Goal: Transaction & Acquisition: Purchase product/service

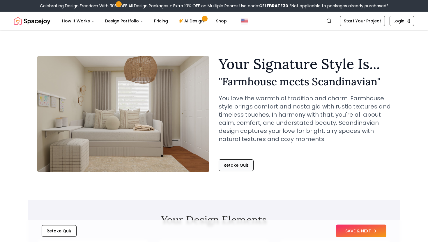
click at [252, 168] on button "Retake Quiz" at bounding box center [236, 166] width 35 height 12
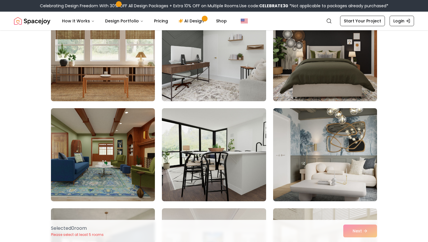
scroll to position [871, 0]
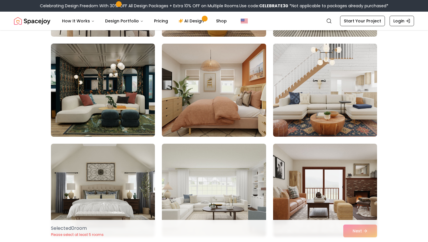
click at [236, 88] on img at bounding box center [213, 90] width 109 height 98
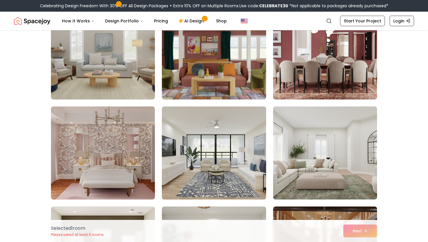
scroll to position [1980, 0]
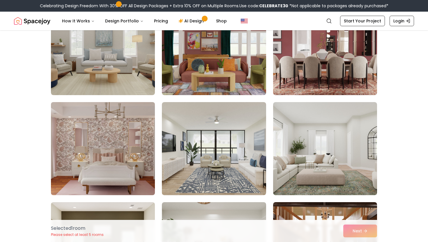
click at [78, 156] on img at bounding box center [102, 149] width 109 height 98
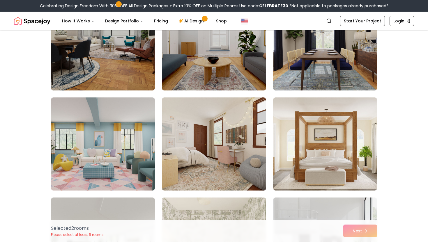
scroll to position [2698, 0]
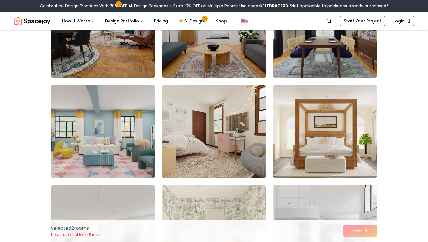
click at [194, 158] on img at bounding box center [213, 132] width 109 height 98
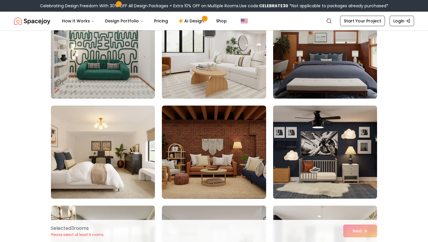
scroll to position [2476, 0]
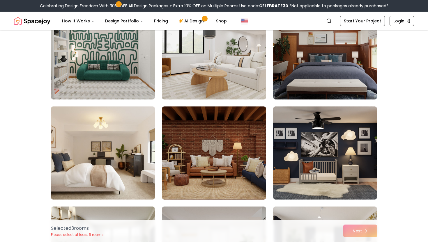
click at [132, 145] on img at bounding box center [102, 153] width 109 height 98
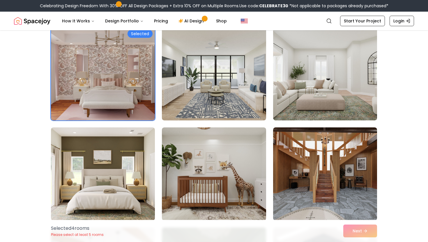
scroll to position [2025, 0]
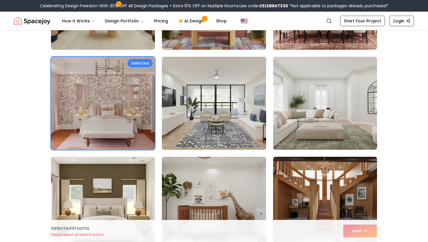
click at [80, 198] on img at bounding box center [102, 204] width 109 height 98
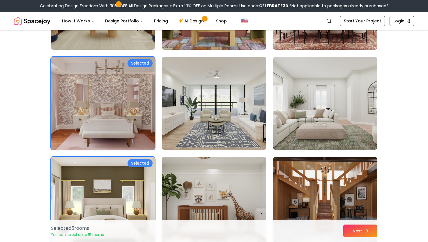
click at [354, 225] on button "Next" at bounding box center [360, 231] width 34 height 13
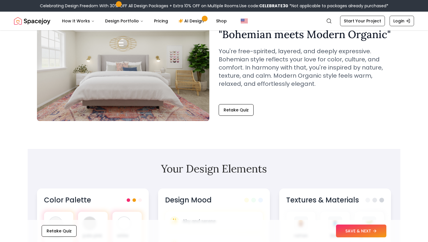
scroll to position [51, 0]
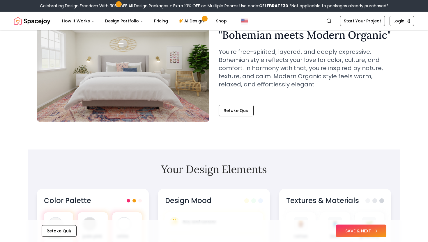
click at [371, 234] on button "SAVE & NEXT" at bounding box center [361, 231] width 50 height 13
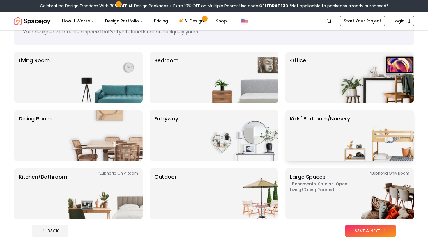
scroll to position [29, 0]
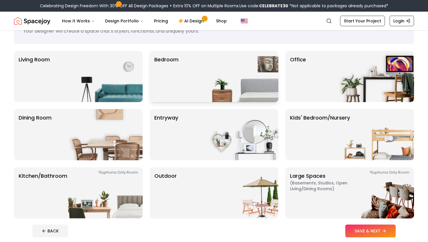
click at [266, 86] on img at bounding box center [241, 76] width 75 height 51
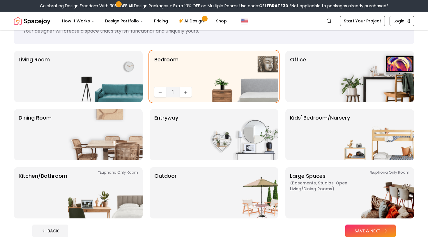
click at [357, 233] on button "SAVE & NEXT" at bounding box center [370, 231] width 50 height 13
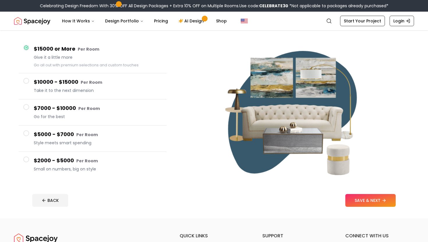
scroll to position [46, 0]
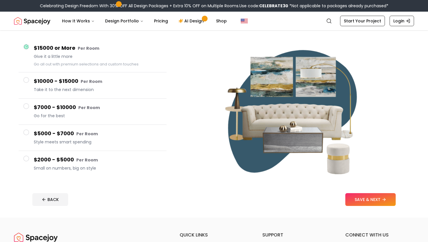
click at [27, 158] on span at bounding box center [26, 159] width 6 height 6
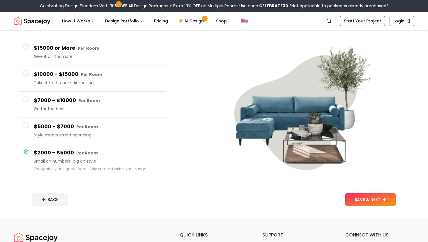
drag, startPoint x: 358, startPoint y: 200, endPoint x: 270, endPoint y: 169, distance: 93.8
click at [272, 170] on div "Set Your Budget. Big or Small, We Design It All Tell us how much you'd like to …" at bounding box center [214, 101] width 428 height 233
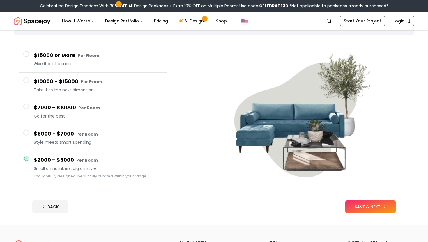
scroll to position [35, 0]
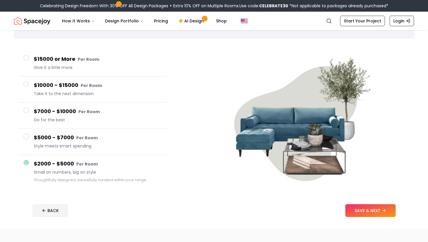
click at [28, 56] on span at bounding box center [26, 58] width 6 height 6
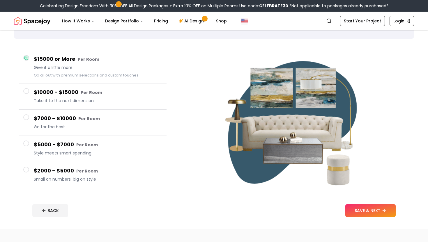
click at [24, 172] on div at bounding box center [26, 170] width 6 height 6
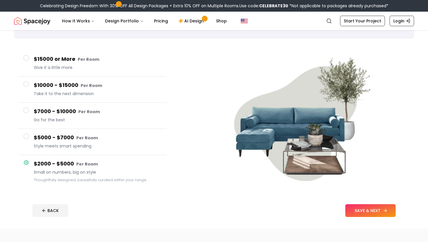
click at [357, 216] on button "SAVE & NEXT" at bounding box center [370, 210] width 50 height 13
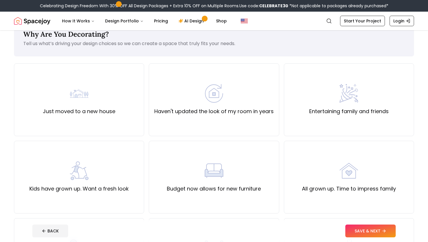
scroll to position [17, 0]
click at [240, 116] on div "Haven't updated the look of my room in years" at bounding box center [214, 99] width 130 height 73
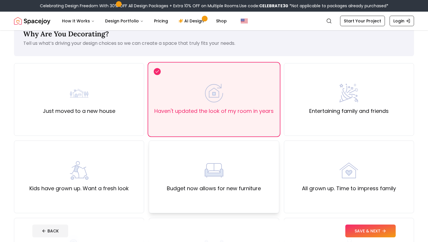
scroll to position [37, 0]
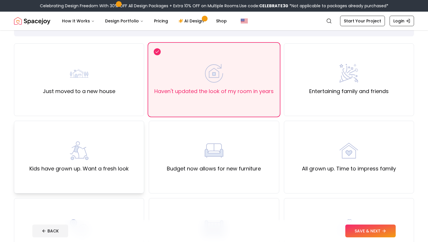
drag, startPoint x: 114, startPoint y: 145, endPoint x: 121, endPoint y: 130, distance: 16.7
click at [114, 144] on div "Kids have grown up. Want a fresh look" at bounding box center [78, 156] width 99 height 31
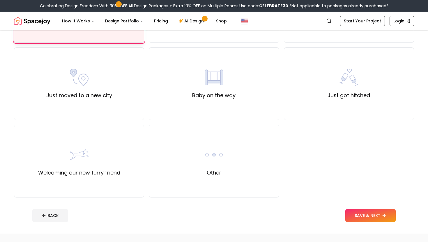
scroll to position [189, 0]
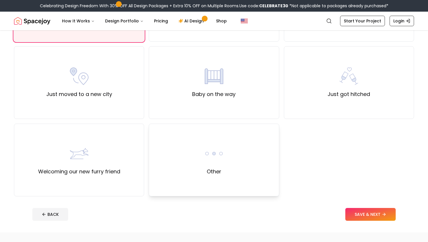
click at [245, 159] on div "Other" at bounding box center [214, 160] width 130 height 73
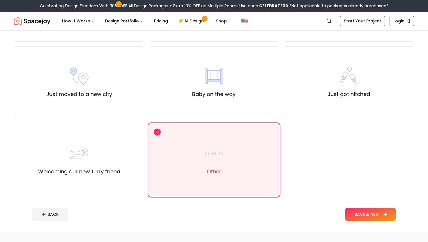
click at [361, 214] on button "SAVE & NEXT" at bounding box center [370, 214] width 50 height 13
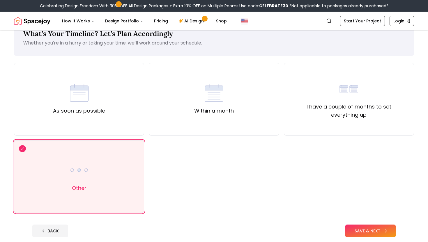
scroll to position [20, 0]
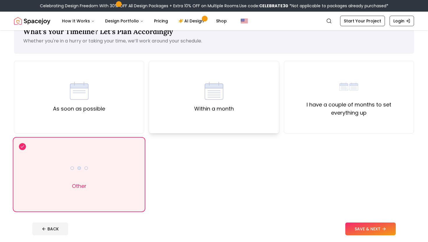
click at [242, 117] on div "Within a month" at bounding box center [214, 97] width 130 height 73
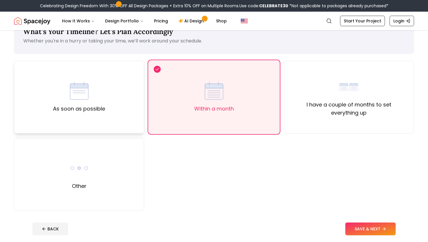
click at [117, 121] on div "As soon as possible" at bounding box center [79, 97] width 130 height 73
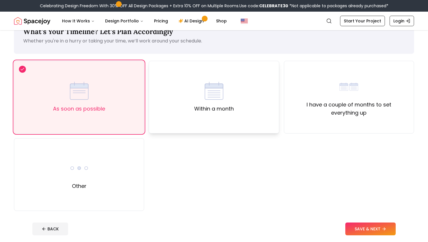
click at [183, 120] on div "Within a month" at bounding box center [214, 97] width 130 height 73
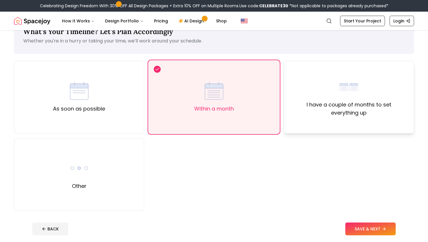
click at [316, 117] on div "I have a couple of months to set everything up" at bounding box center [349, 97] width 130 height 73
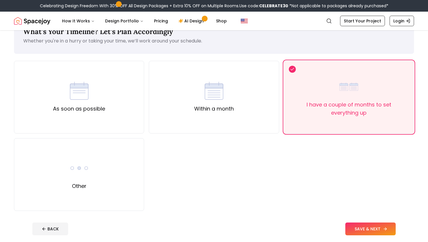
click at [351, 228] on button "SAVE & NEXT" at bounding box center [370, 229] width 50 height 13
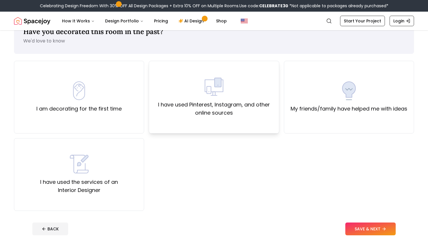
click at [228, 121] on div "I have used Pinterest, Instagram, and other online sources" at bounding box center [214, 97] width 130 height 73
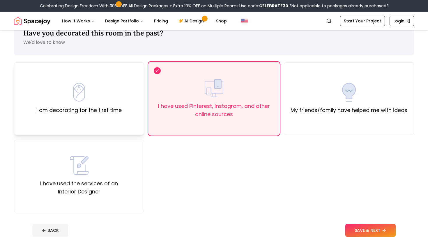
scroll to position [20, 0]
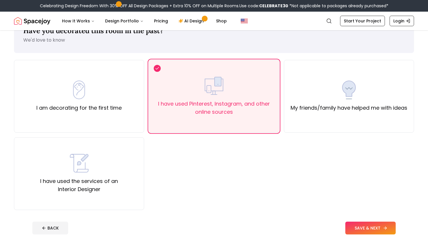
click at [360, 226] on button "SAVE & NEXT" at bounding box center [370, 228] width 50 height 13
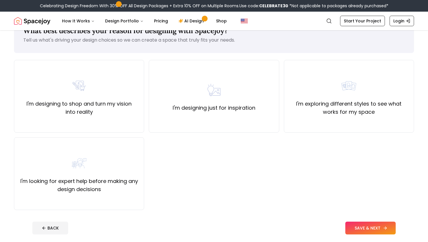
click at [368, 227] on button "SAVE & NEXT" at bounding box center [370, 228] width 50 height 13
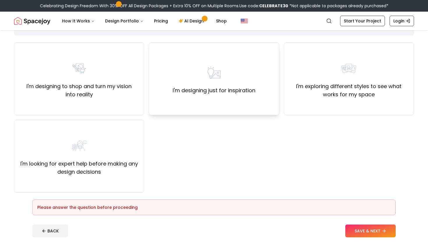
scroll to position [38, 0]
click at [218, 104] on div "I'm designing just for inspiration" at bounding box center [214, 78] width 130 height 73
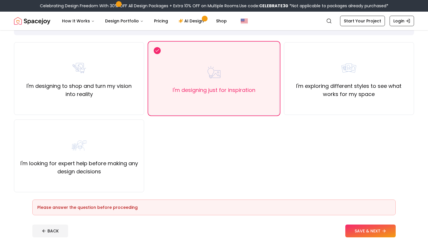
click at [364, 239] on footer "Please answer the question before proceeding BACK SAVE & NEXT" at bounding box center [214, 218] width 373 height 47
click at [360, 232] on button "SAVE & NEXT" at bounding box center [370, 231] width 50 height 13
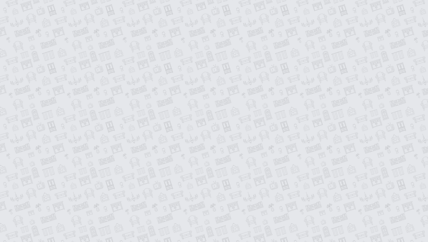
scroll to position [14, 0]
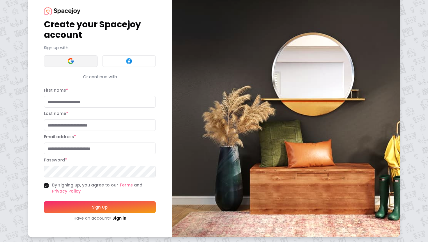
click at [70, 59] on img at bounding box center [70, 61] width 7 height 7
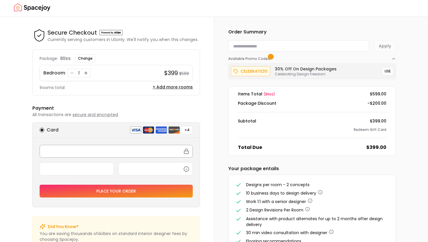
scroll to position [30, 0]
